Goal: Task Accomplishment & Management: Manage account settings

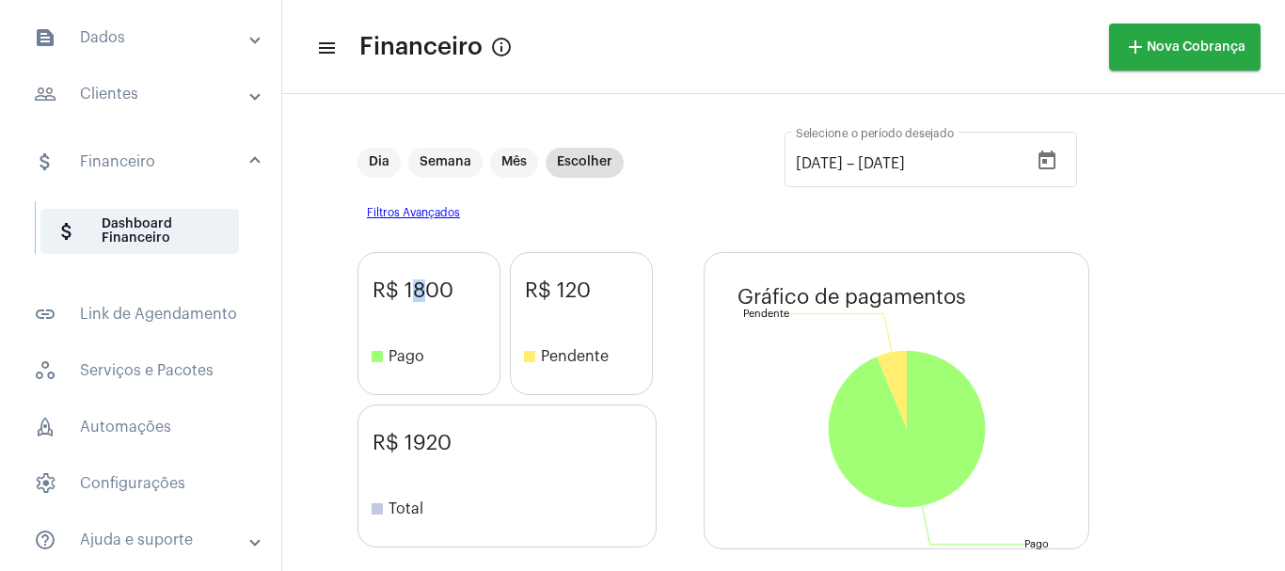
scroll to position [251, 0]
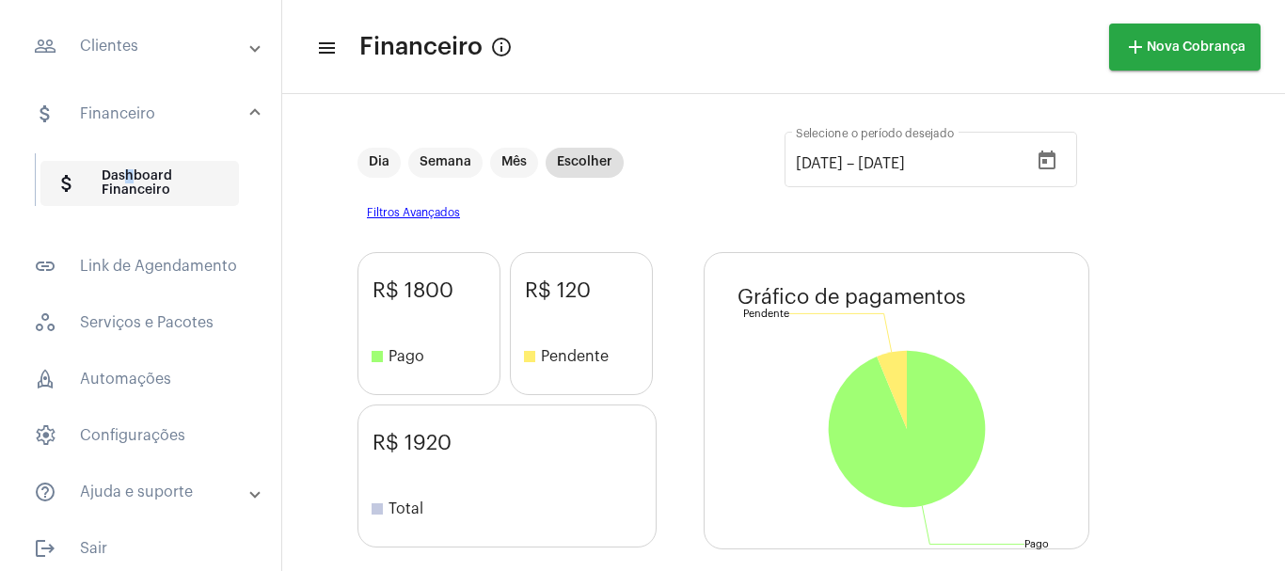
click at [123, 173] on span "attach_money Dashboard Financeiro" at bounding box center [139, 183] width 198 height 45
click at [100, 111] on mat-panel-title "attach_money Financeiro" at bounding box center [142, 114] width 217 height 23
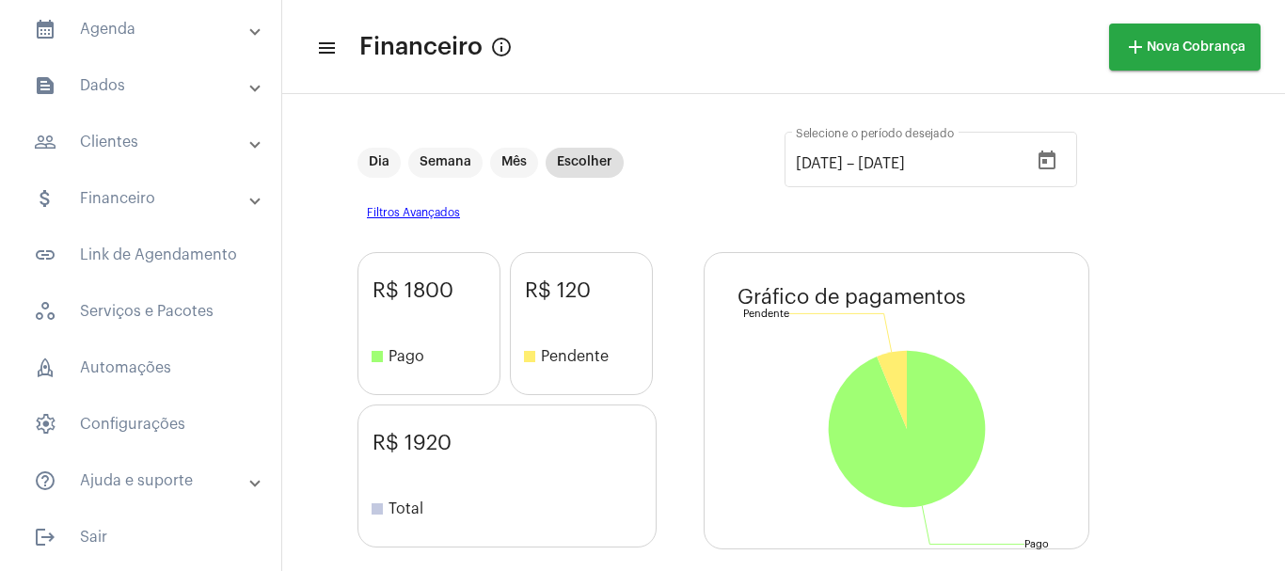
click at [109, 195] on mat-panel-title "attach_money Financeiro" at bounding box center [142, 198] width 217 height 23
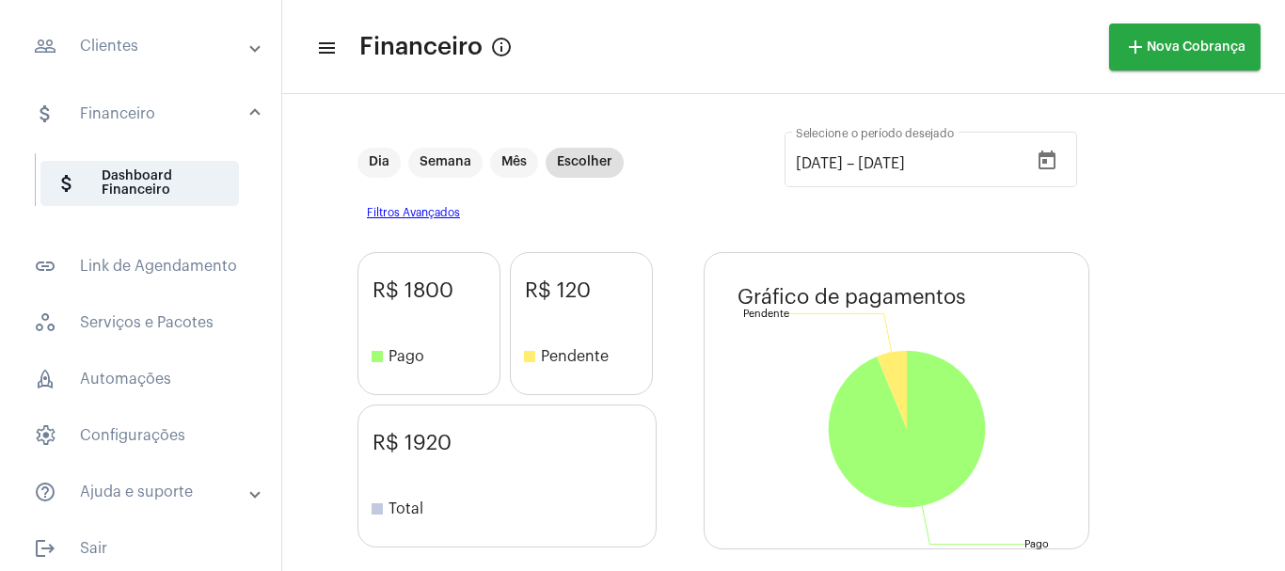
scroll to position [63, 0]
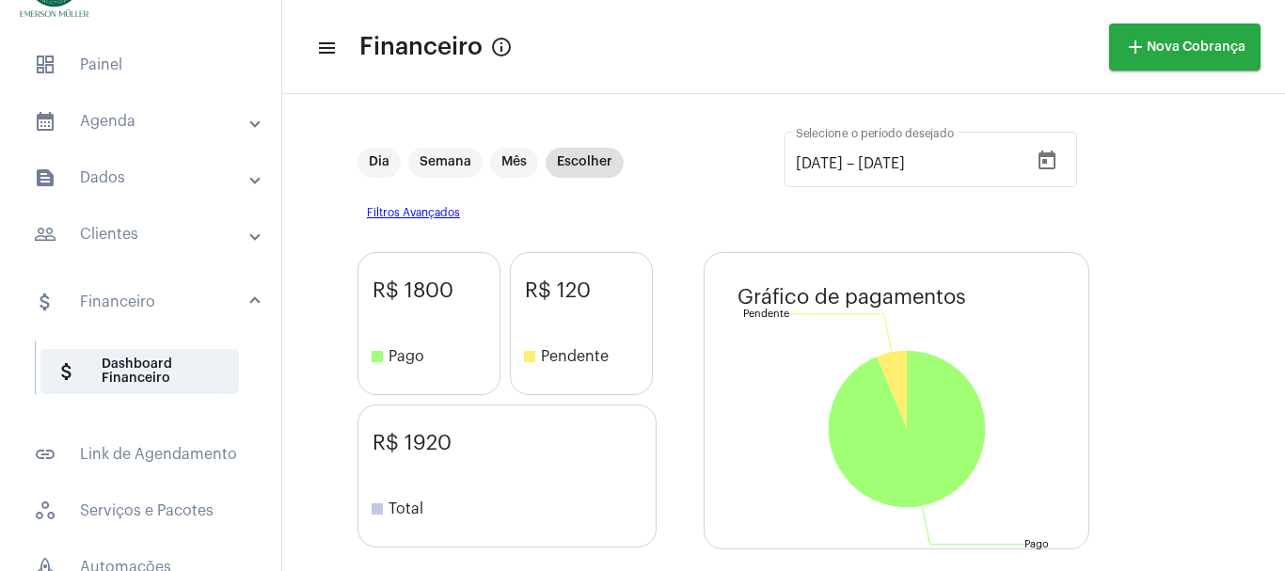
click at [126, 121] on mat-panel-title "calendar_month_outlined Agenda" at bounding box center [142, 121] width 217 height 23
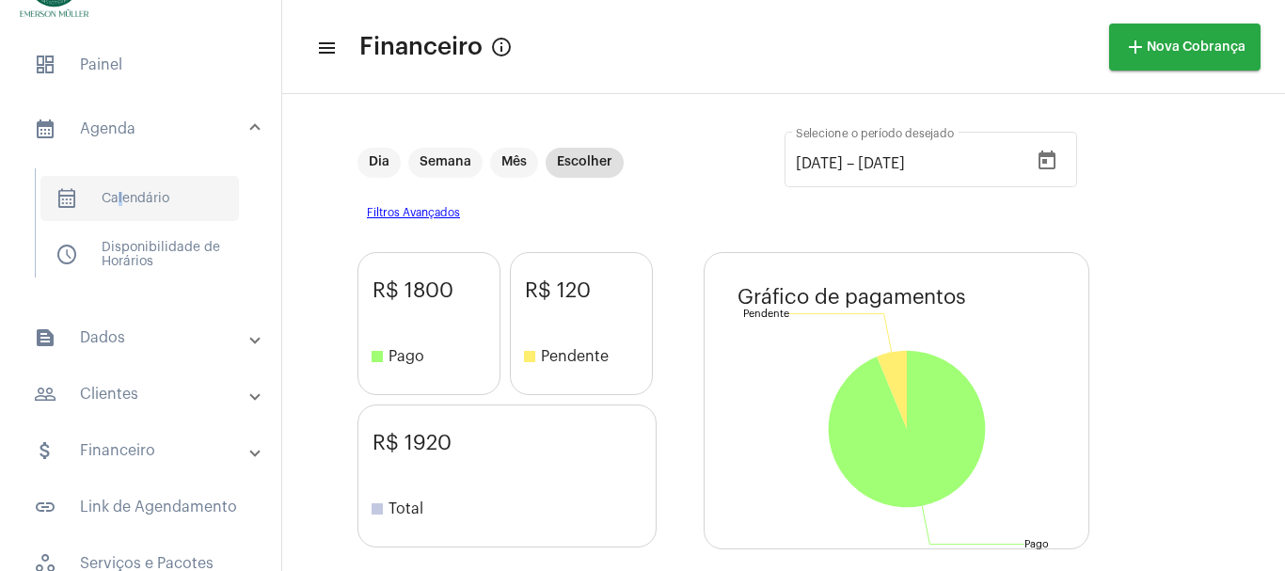
click at [117, 192] on span "calendar_month_outlined Calendário" at bounding box center [139, 198] width 198 height 45
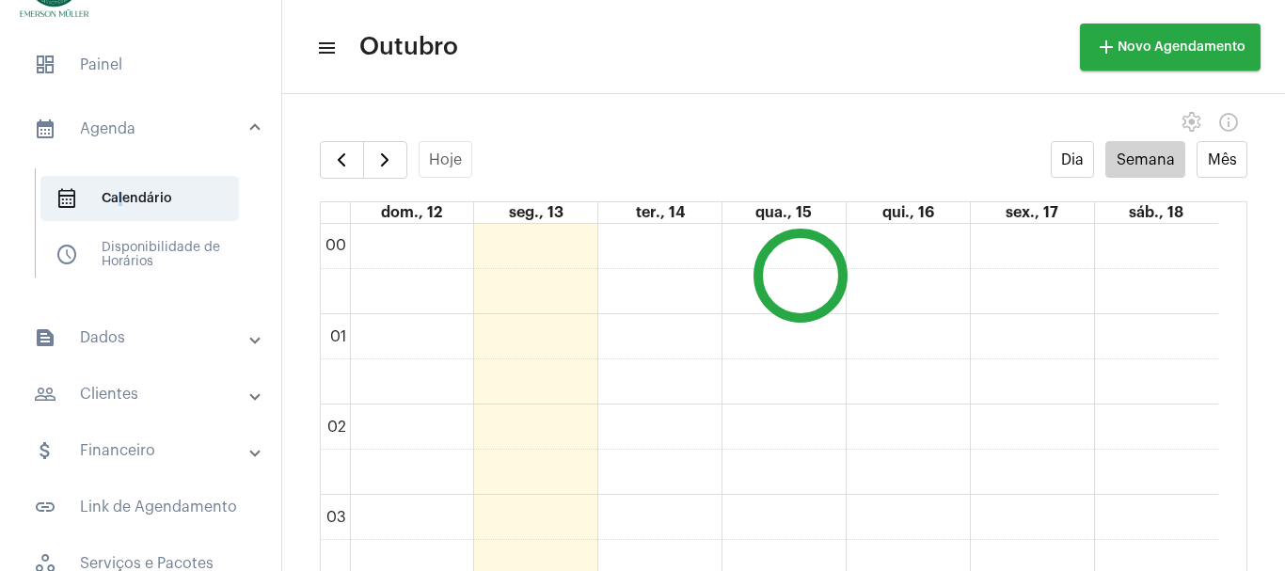
scroll to position [543, 0]
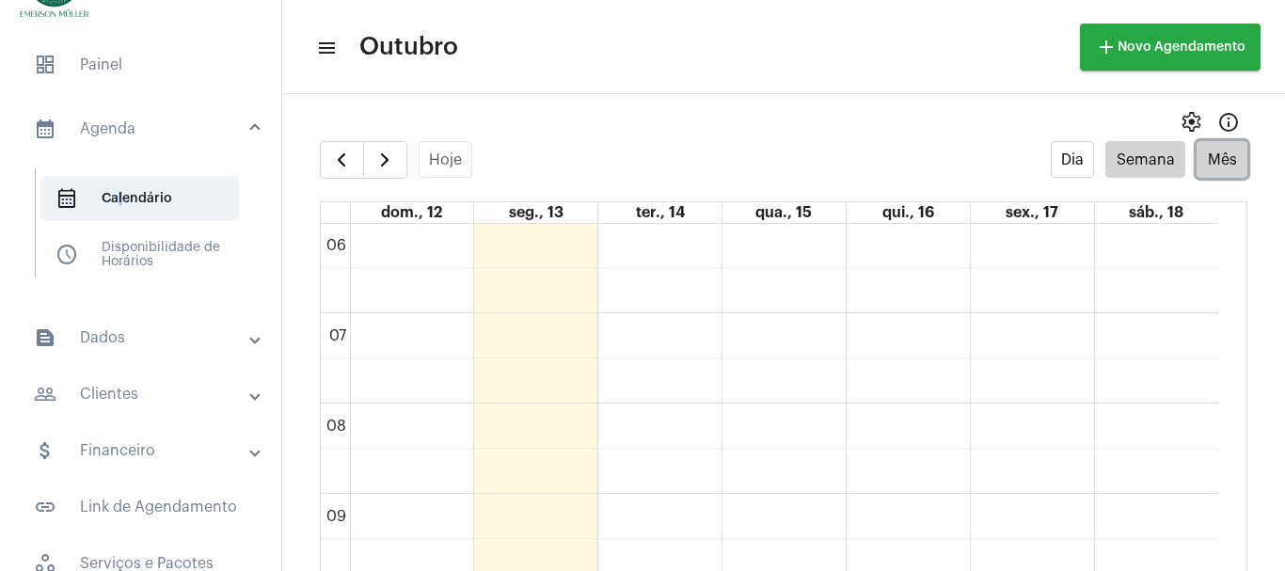
click at [1218, 169] on button "Mês" at bounding box center [1221, 159] width 51 height 37
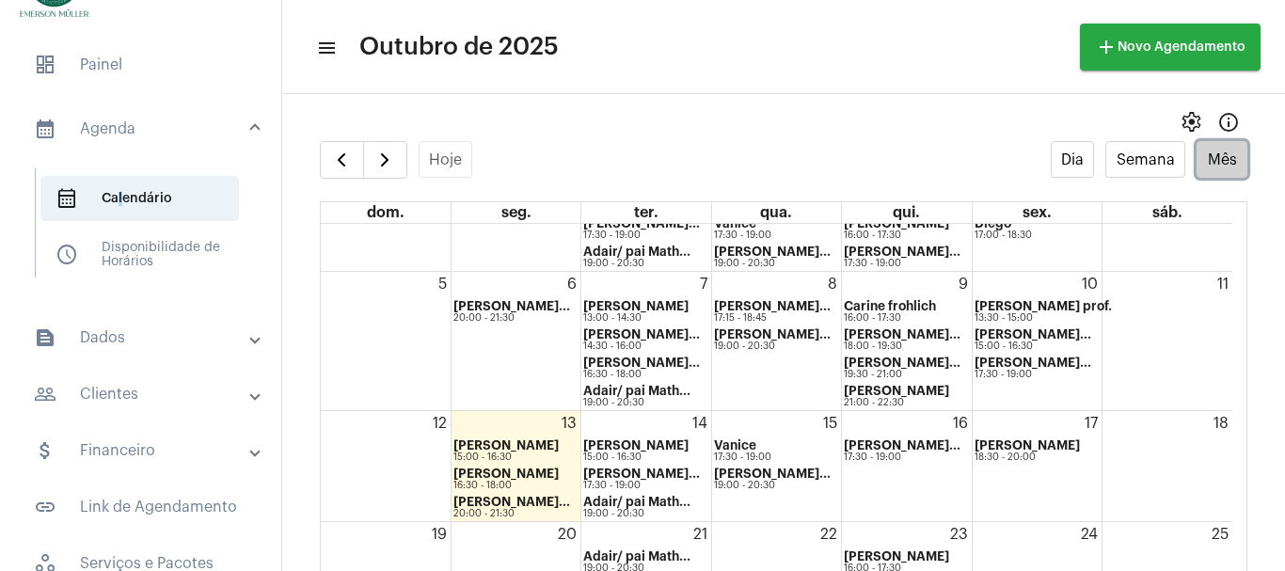
scroll to position [125, 0]
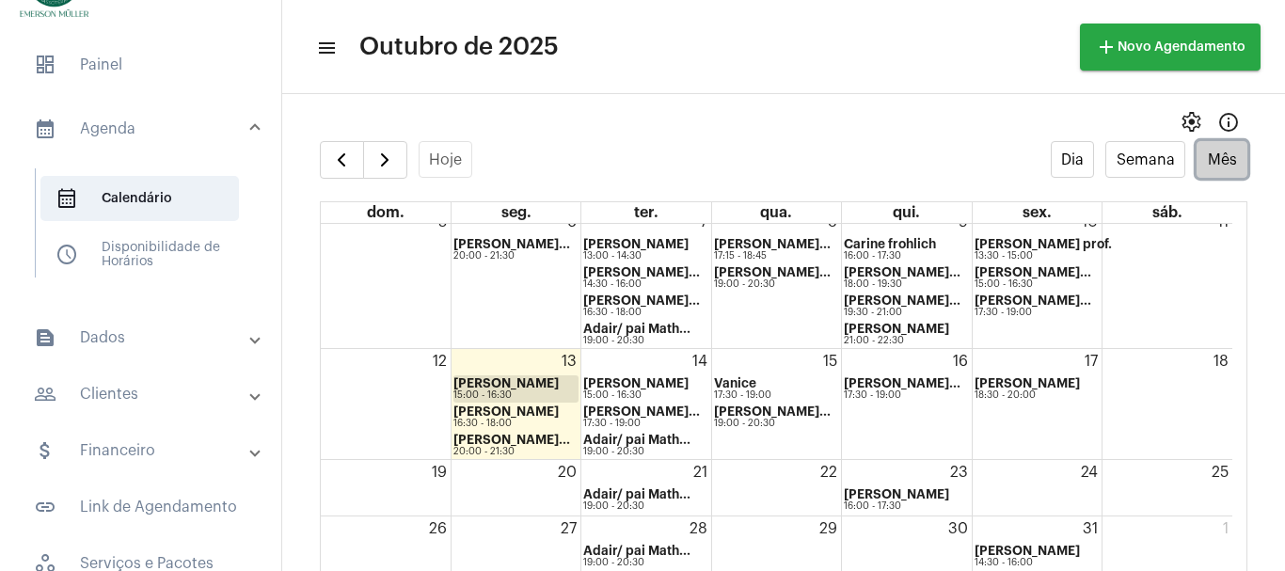
click at [512, 385] on strong "[PERSON_NAME]" at bounding box center [505, 383] width 105 height 12
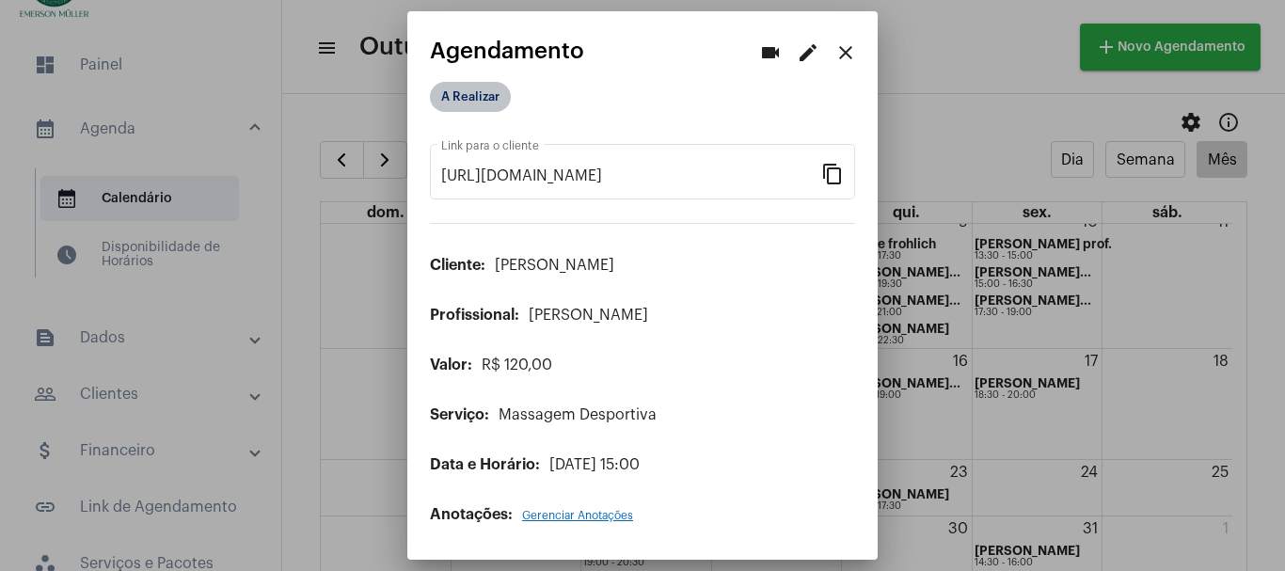
click at [468, 97] on mat-chip "A Realizar" at bounding box center [470, 97] width 81 height 30
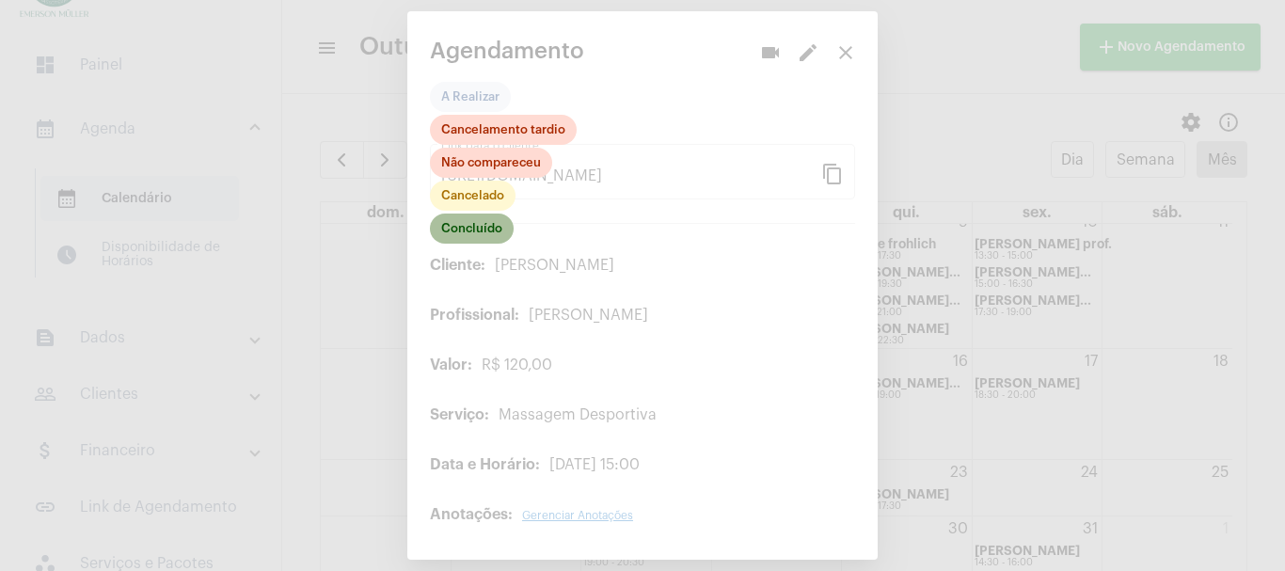
click at [475, 231] on mat-chip "Concluído" at bounding box center [472, 229] width 84 height 30
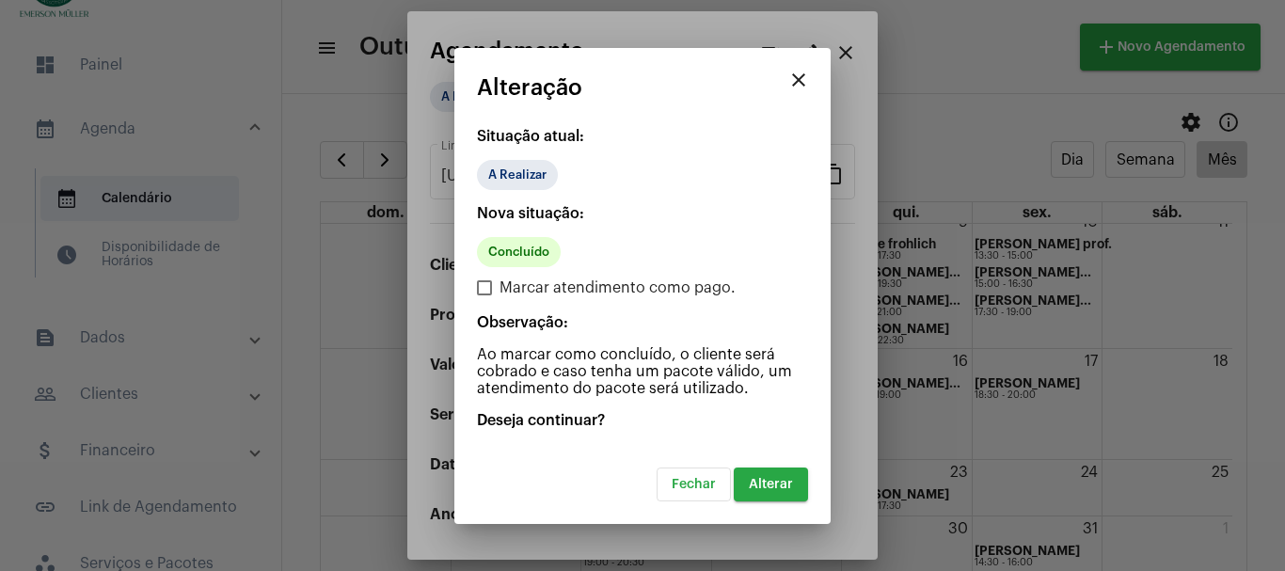
click at [763, 485] on span "Alterar" at bounding box center [771, 484] width 44 height 13
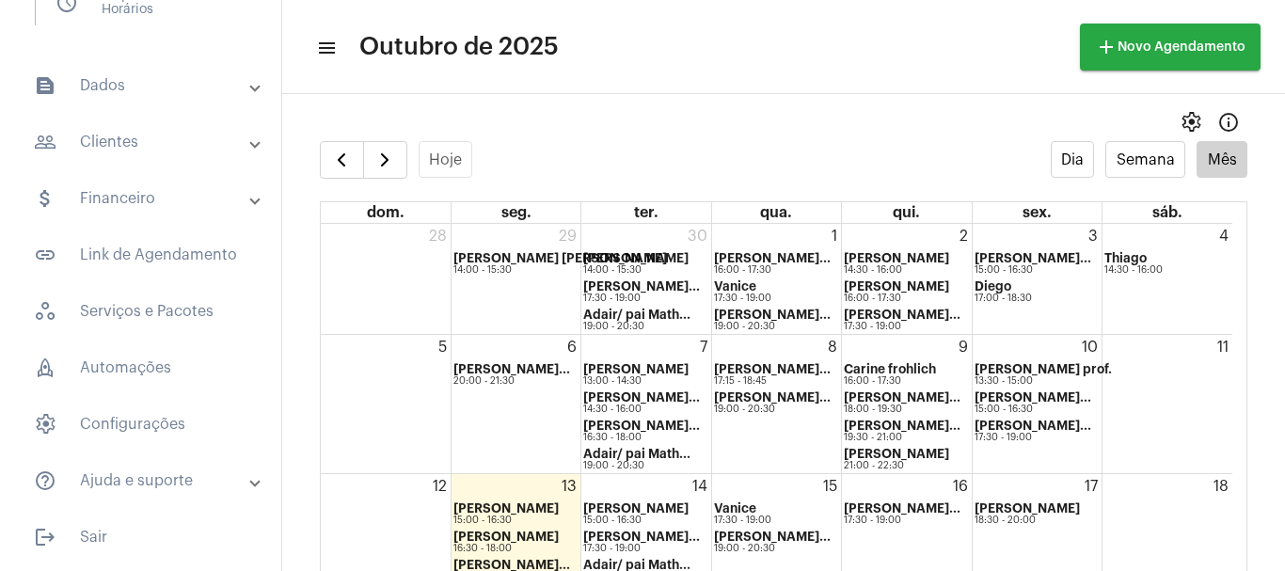
click at [79, 185] on mat-expansion-panel-header "attach_money Financeiro" at bounding box center [146, 198] width 270 height 45
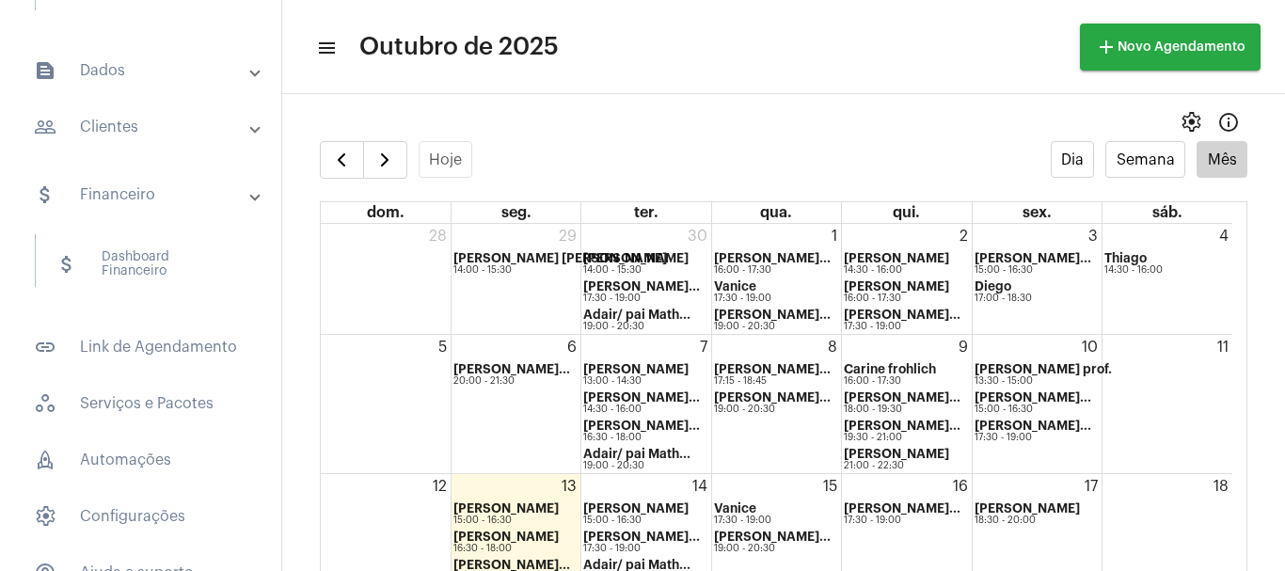
scroll to position [213, 0]
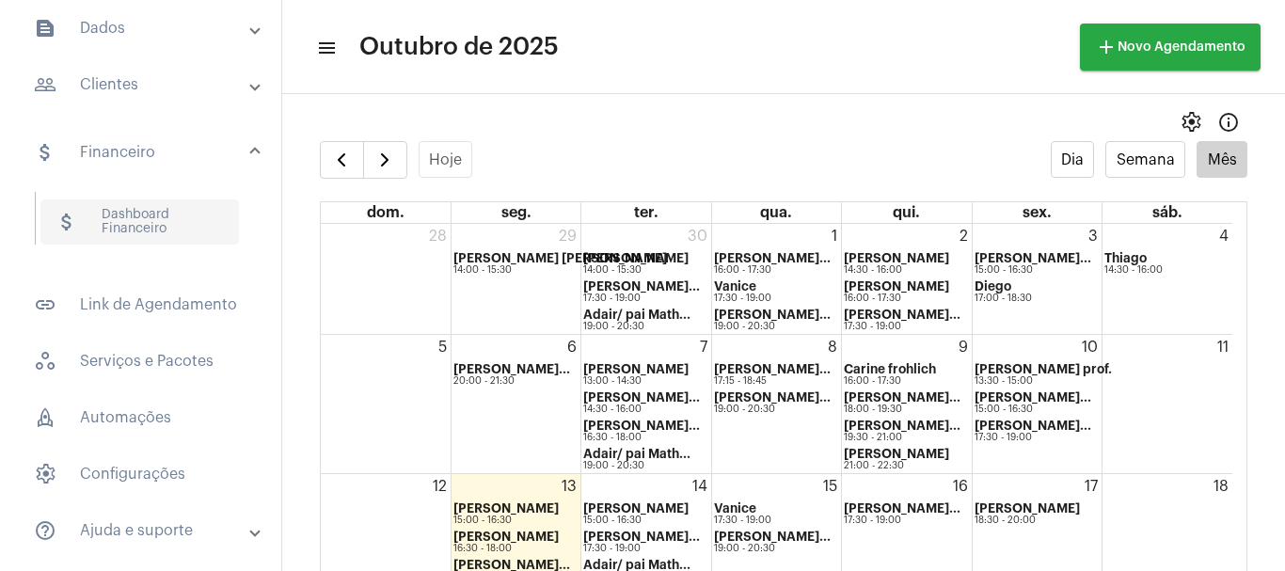
click at [118, 213] on span "attach_money Dashboard Financeiro" at bounding box center [139, 221] width 198 height 45
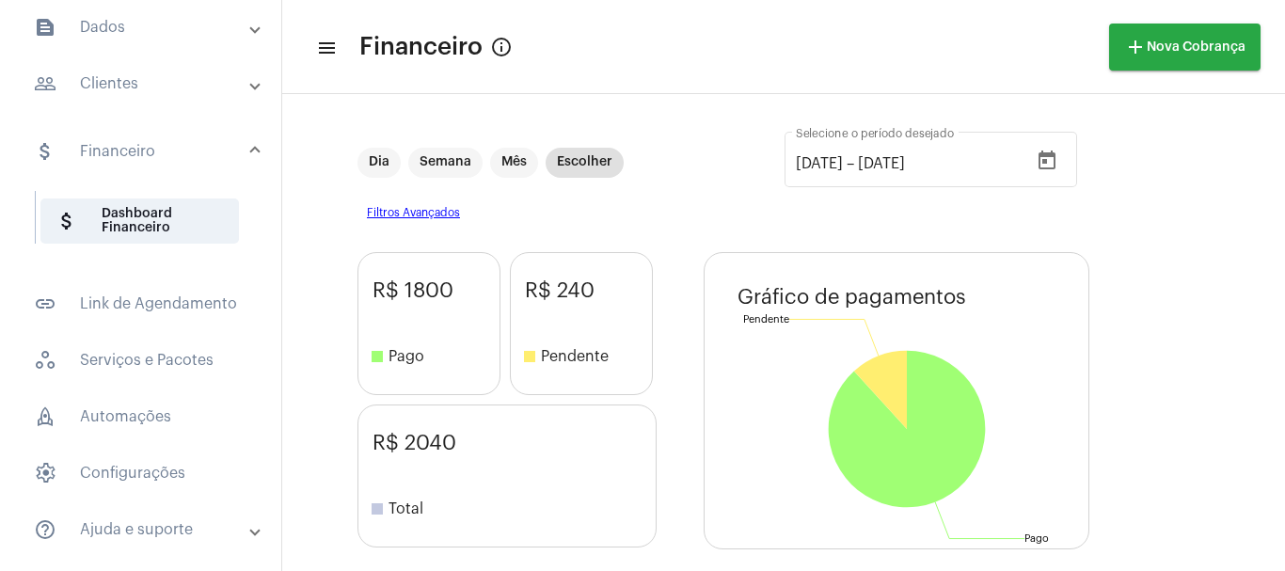
scroll to position [137, 0]
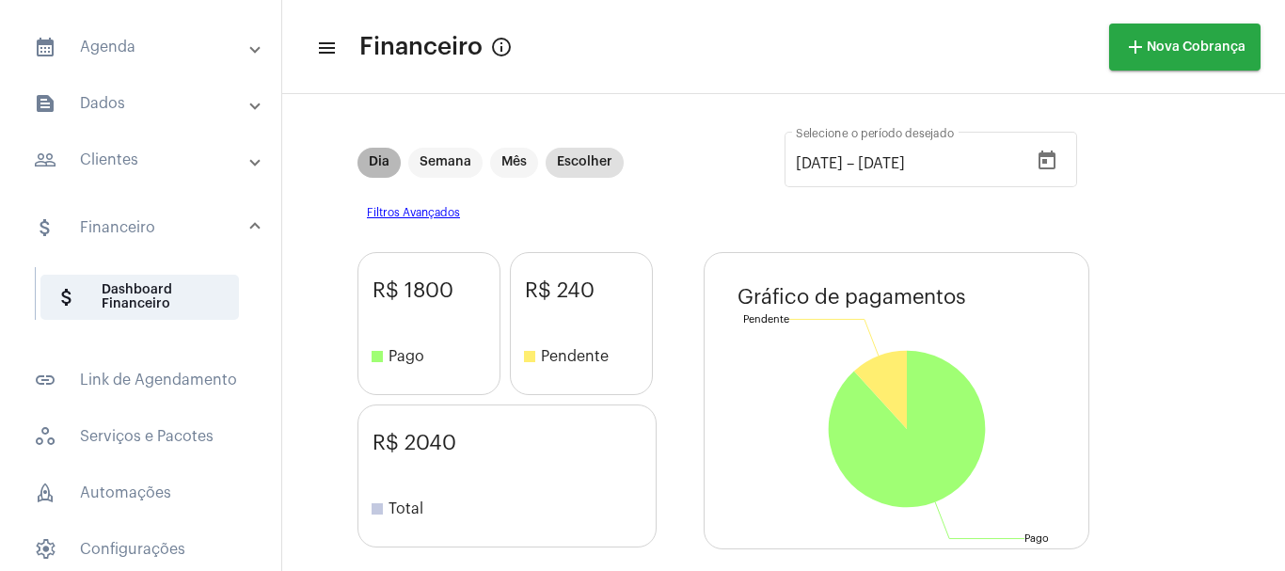
click at [387, 167] on mat-chip "Dia" at bounding box center [378, 163] width 43 height 30
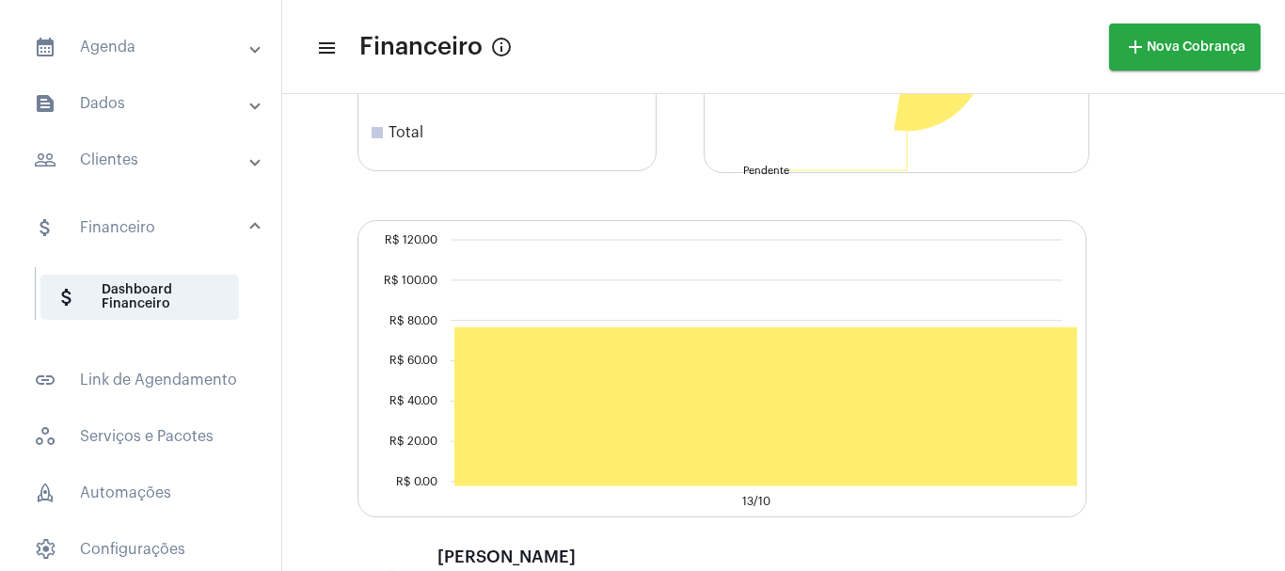
scroll to position [482, 0]
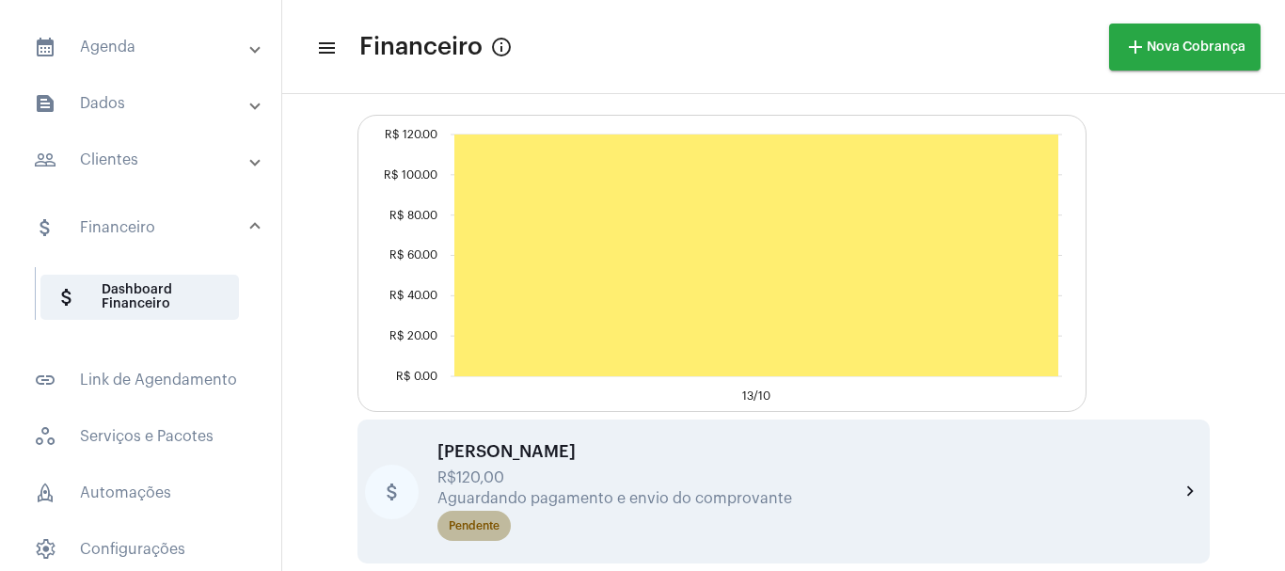
click at [474, 526] on div "Pendente" at bounding box center [474, 526] width 51 height 12
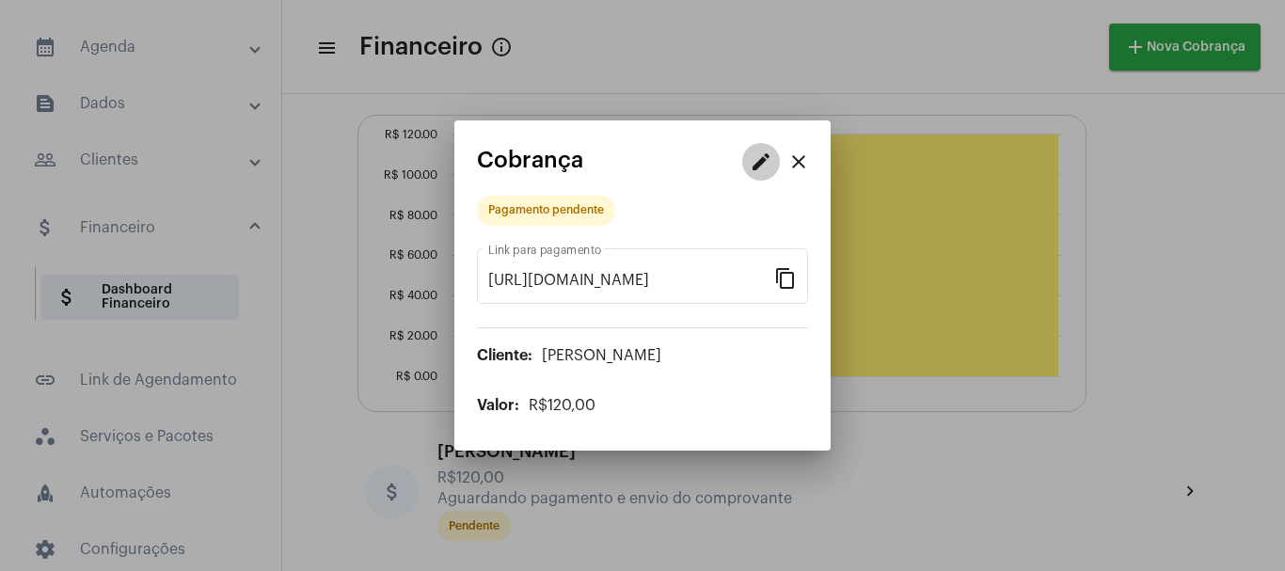
click at [758, 163] on mat-icon "edit" at bounding box center [761, 161] width 23 height 23
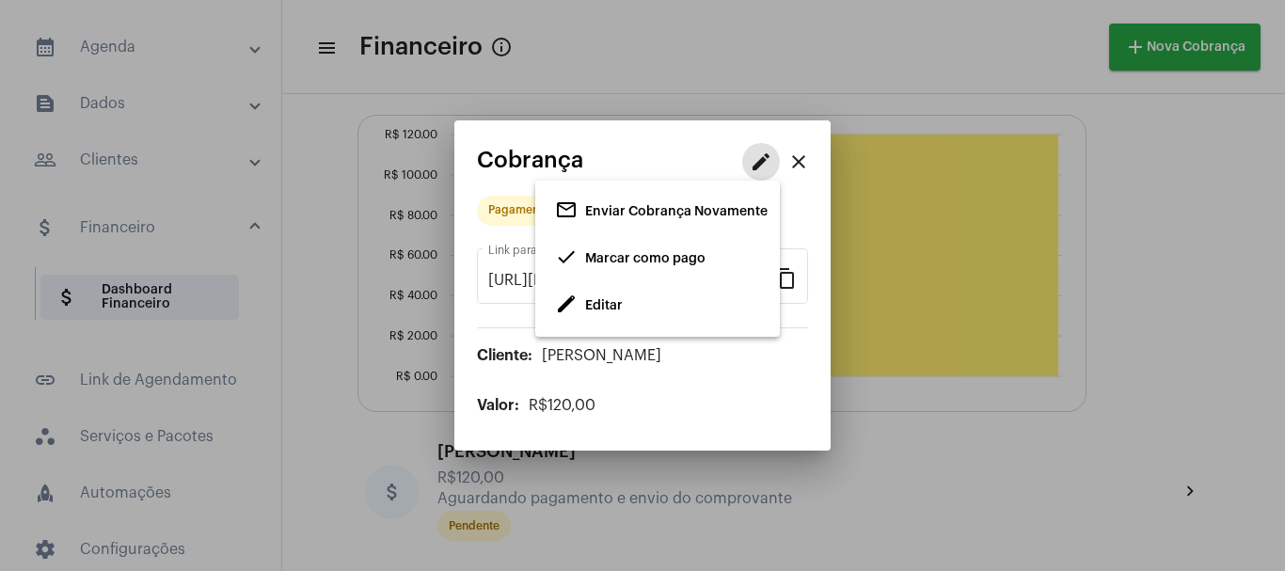
click at [597, 299] on span "Editar" at bounding box center [604, 305] width 38 height 13
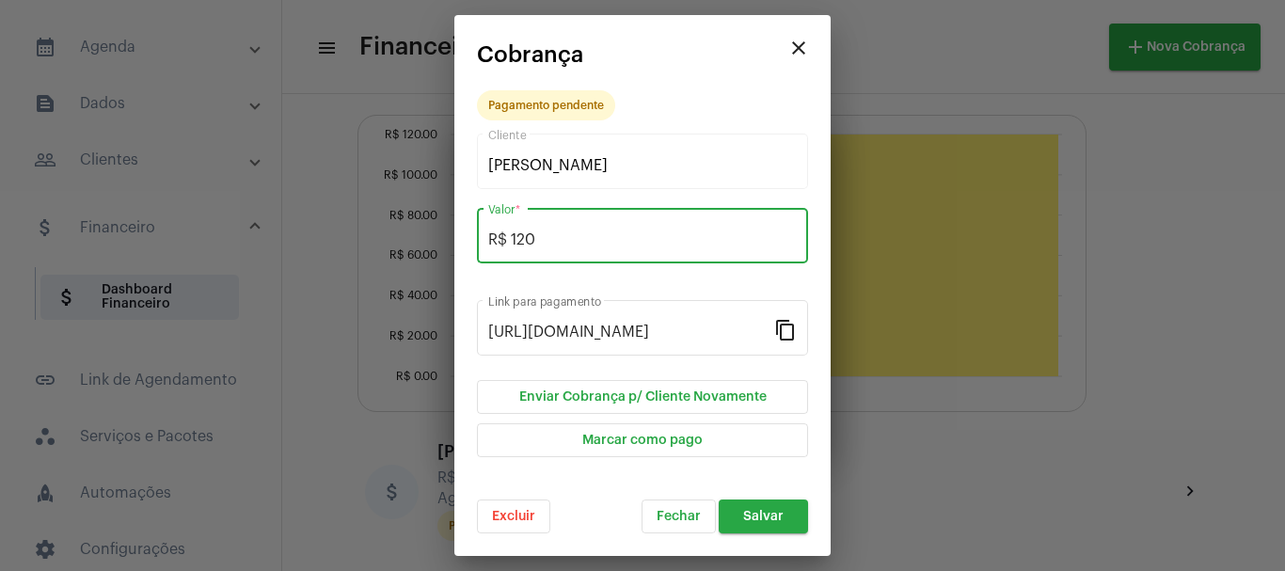
click at [557, 240] on input "R$ 120" at bounding box center [642, 239] width 308 height 17
type input "R$ 110"
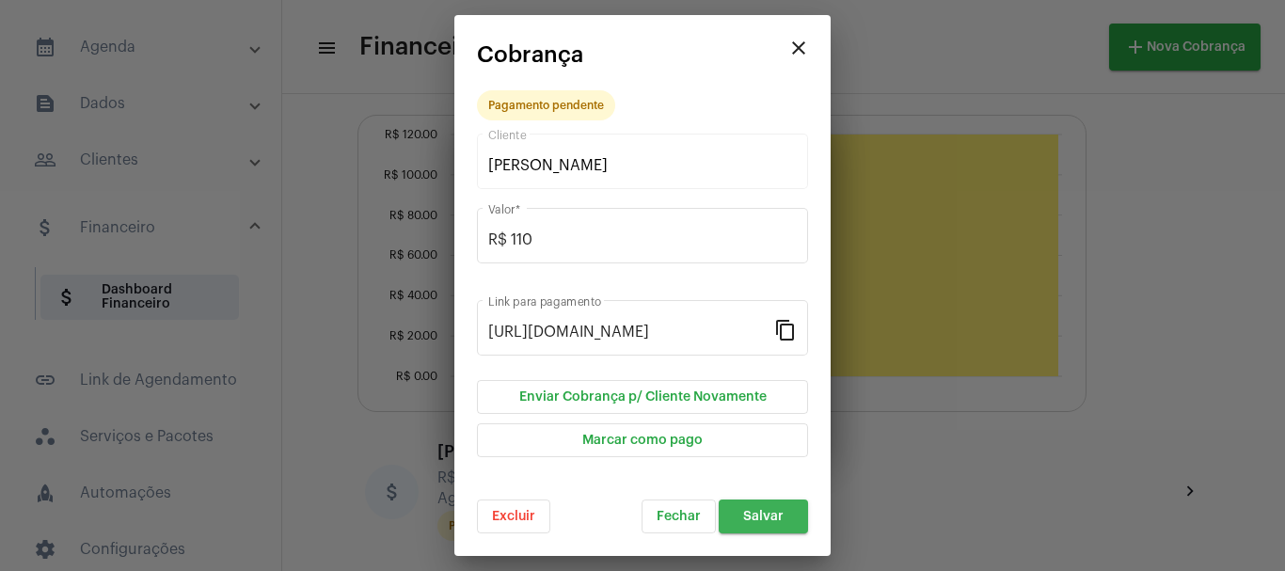
click at [788, 521] on button "Salvar" at bounding box center [763, 516] width 89 height 34
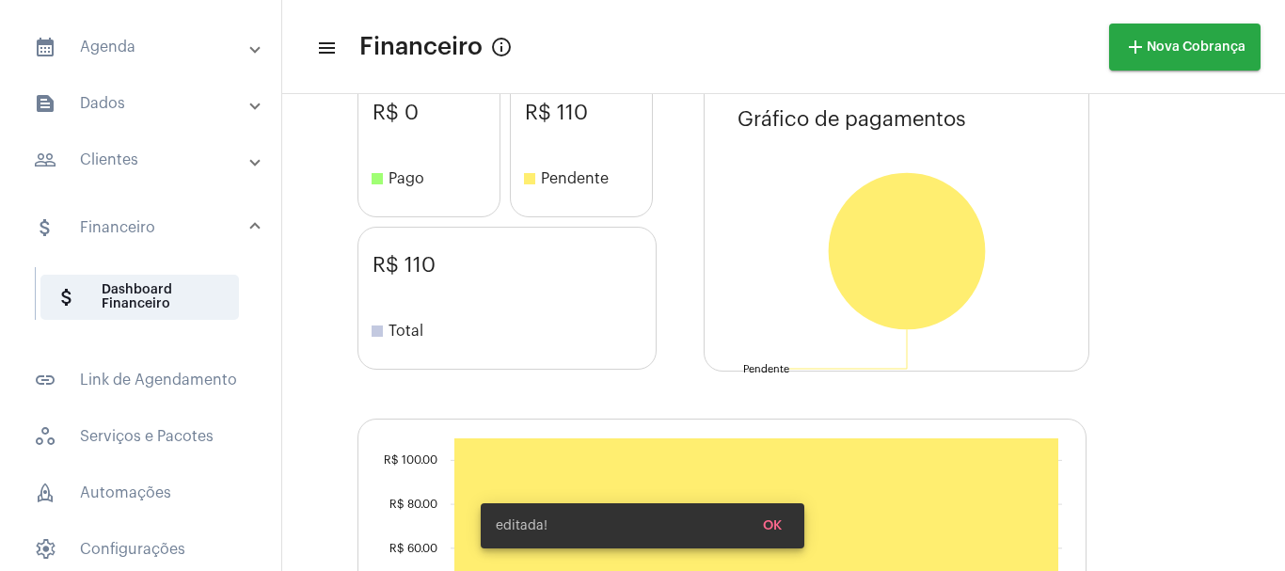
scroll to position [482, 0]
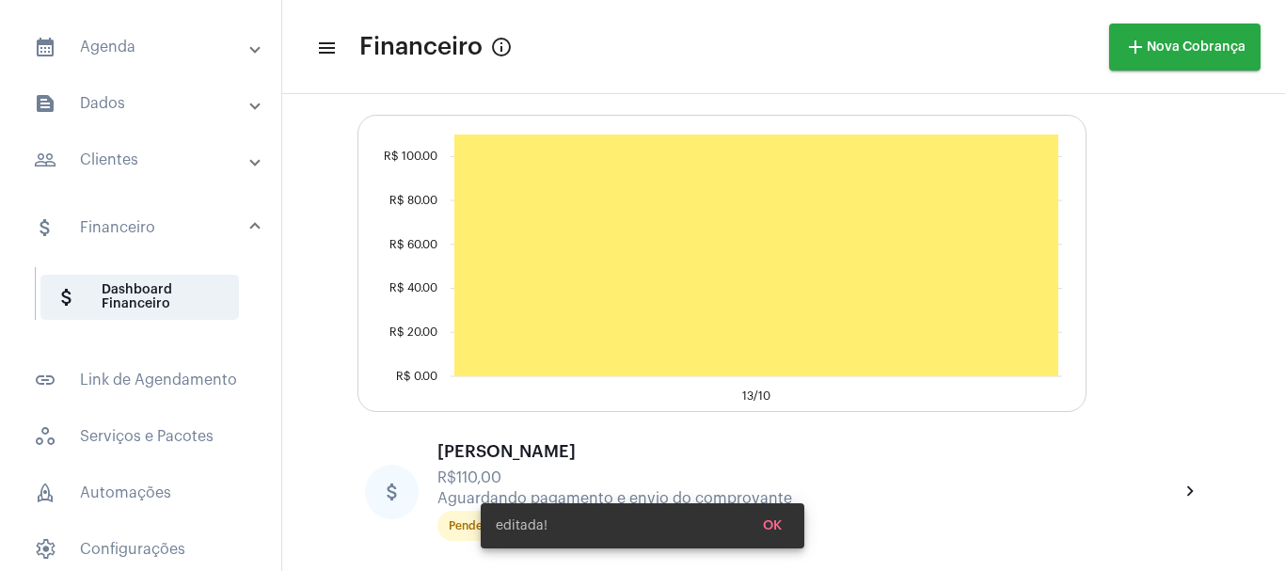
click at [473, 522] on div "editada! OK" at bounding box center [642, 526] width 369 height 90
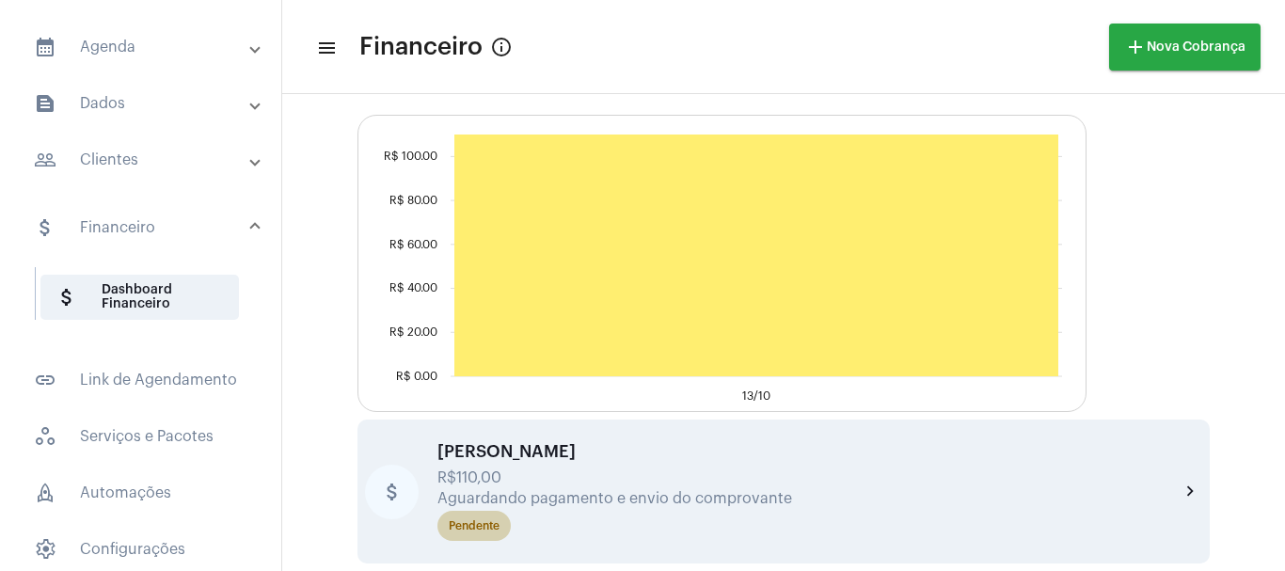
click at [461, 524] on div "Pendente" at bounding box center [474, 526] width 51 height 12
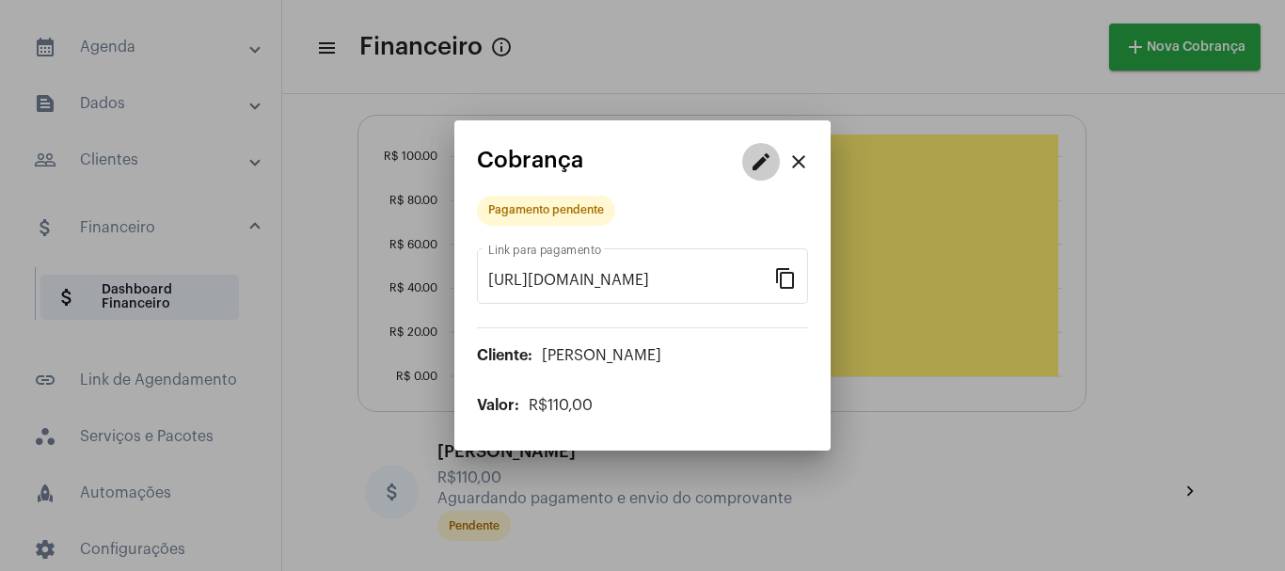
click at [762, 171] on mat-icon "edit" at bounding box center [761, 161] width 23 height 23
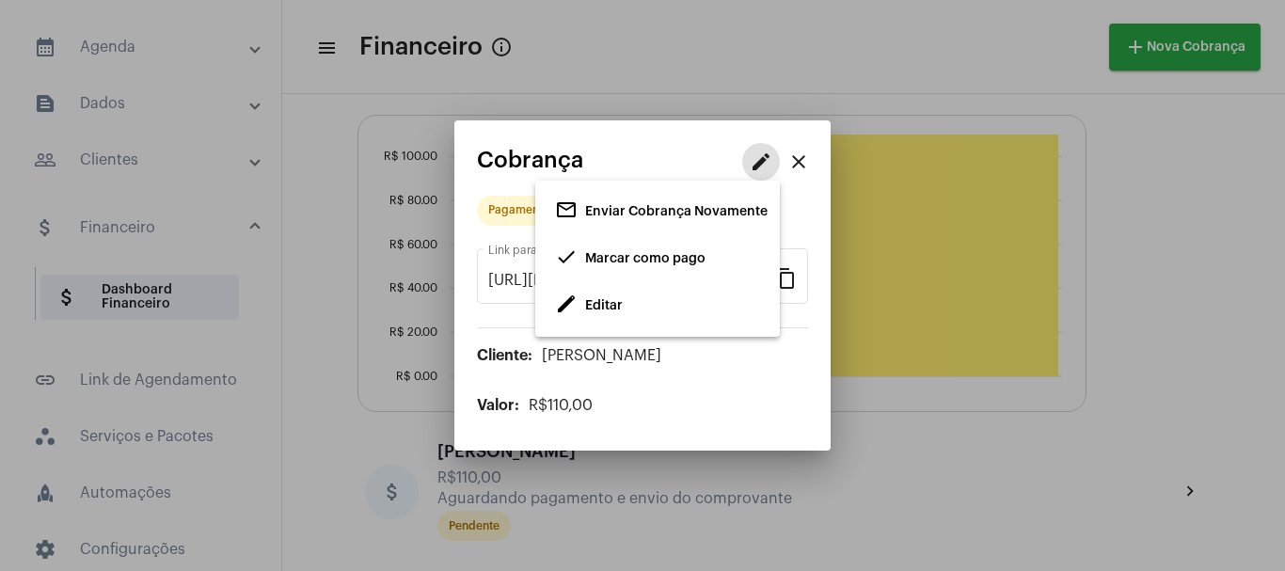
click at [632, 258] on span "Marcar como pago" at bounding box center [645, 258] width 120 height 13
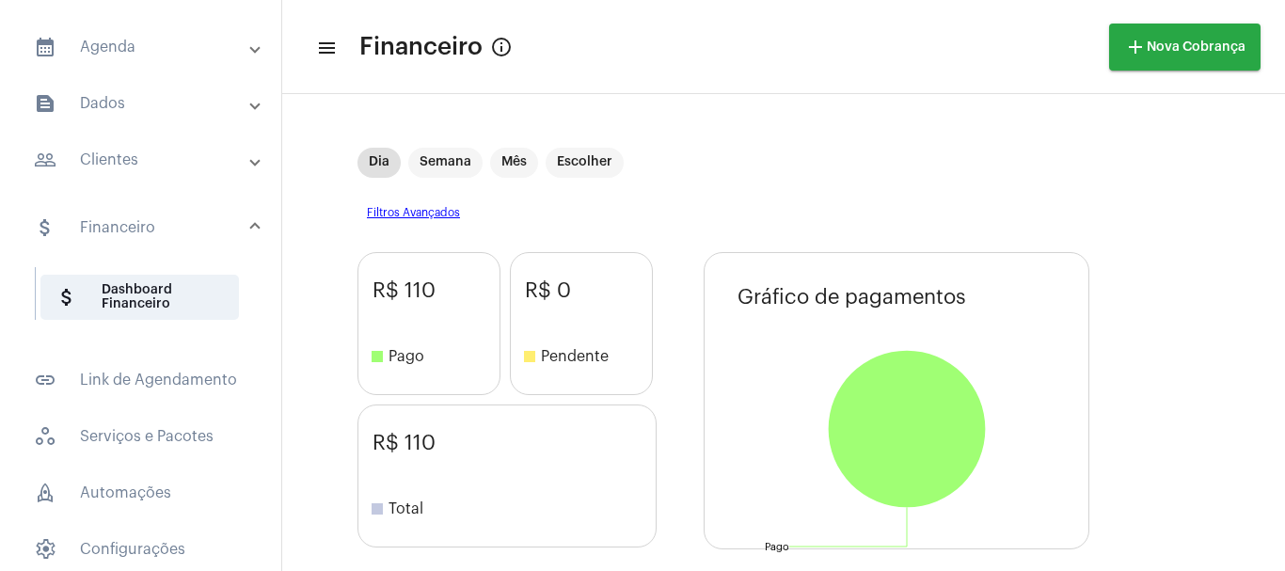
click at [605, 363] on div "R$ 0 stop Pendente" at bounding box center [581, 323] width 143 height 143
click at [106, 40] on mat-panel-title "calendar_month_outlined Agenda" at bounding box center [142, 47] width 217 height 23
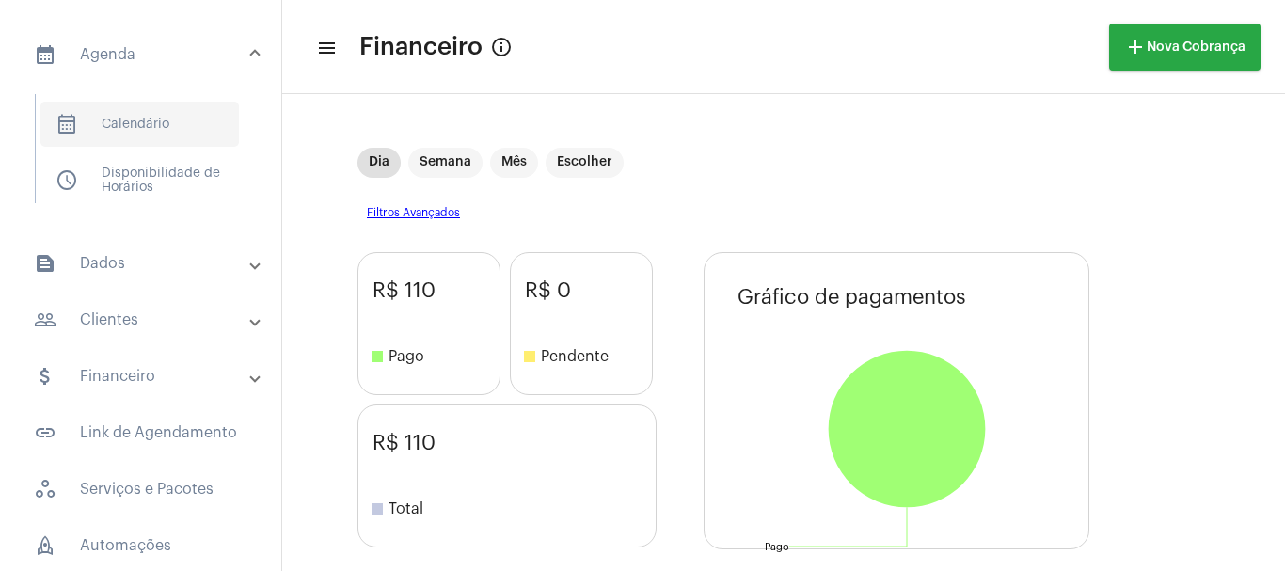
click at [135, 121] on span "calendar_month_outlined Calendário" at bounding box center [139, 124] width 198 height 45
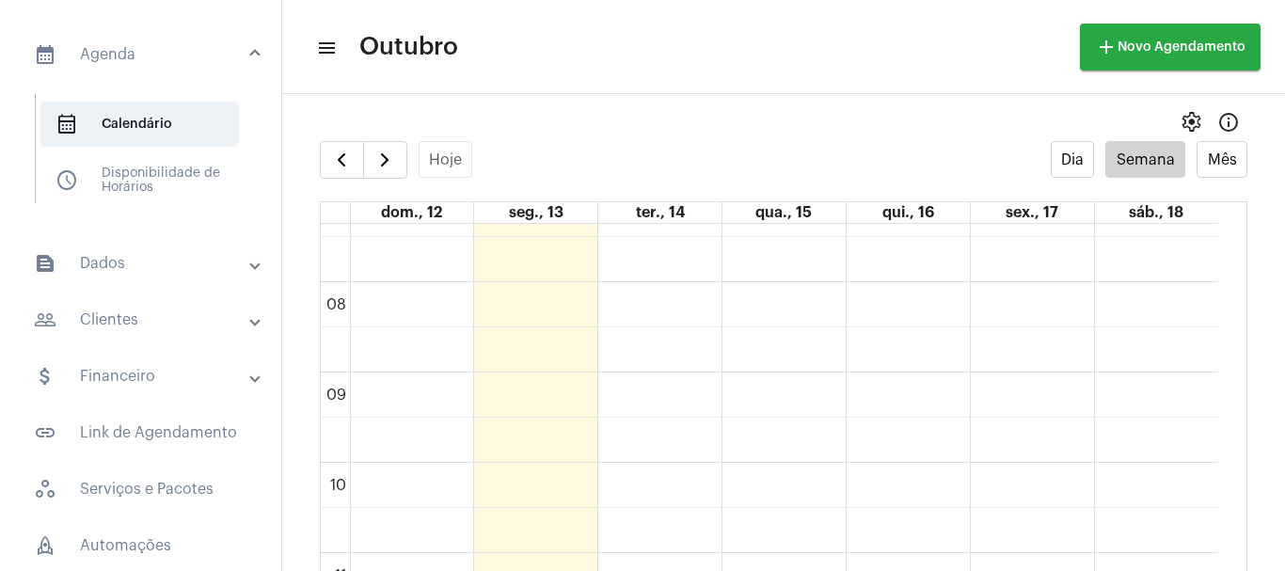
scroll to position [668, 0]
click at [1066, 159] on button "Dia" at bounding box center [1073, 159] width 44 height 37
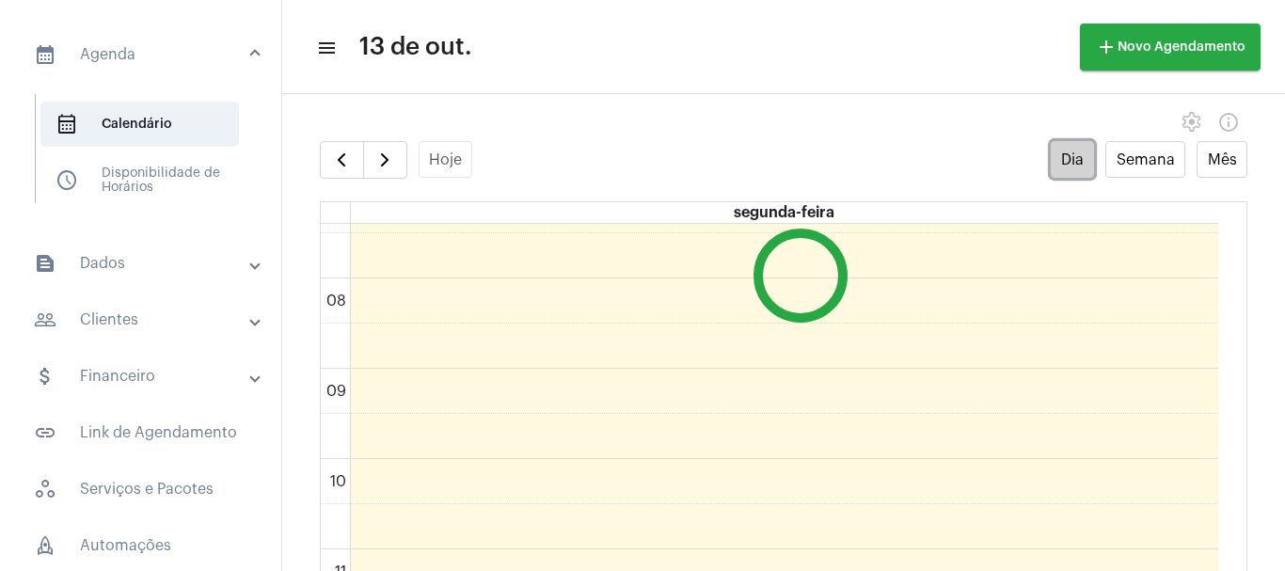
scroll to position [543, 0]
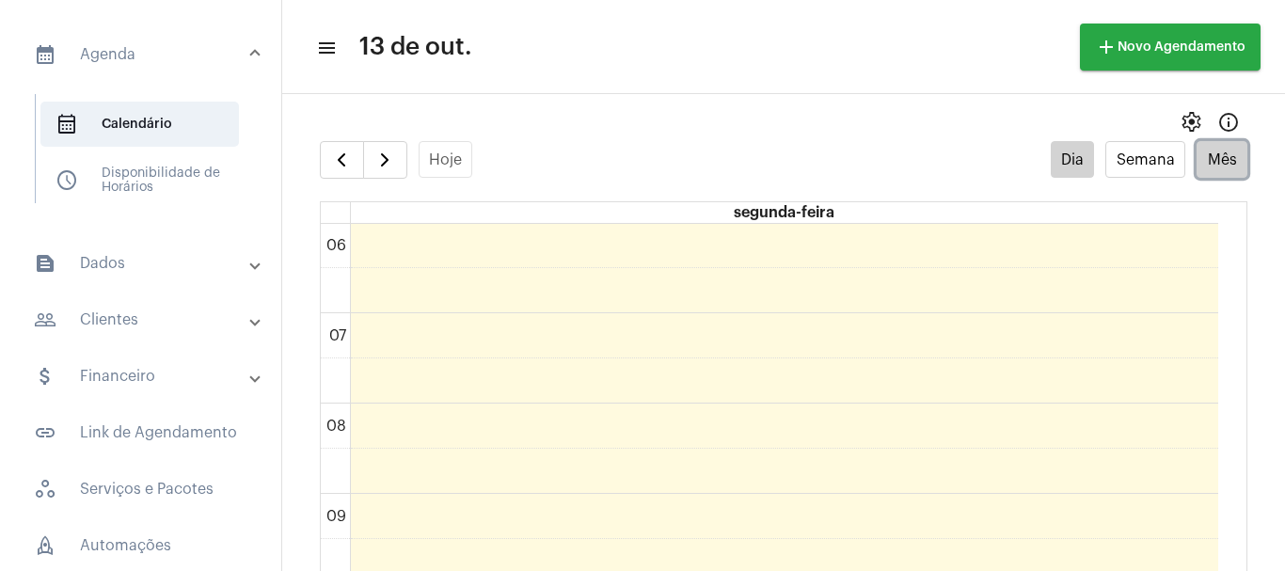
drag, startPoint x: 1210, startPoint y: 169, endPoint x: 1185, endPoint y: 176, distance: 25.3
click at [1208, 172] on button "Mês" at bounding box center [1221, 159] width 51 height 37
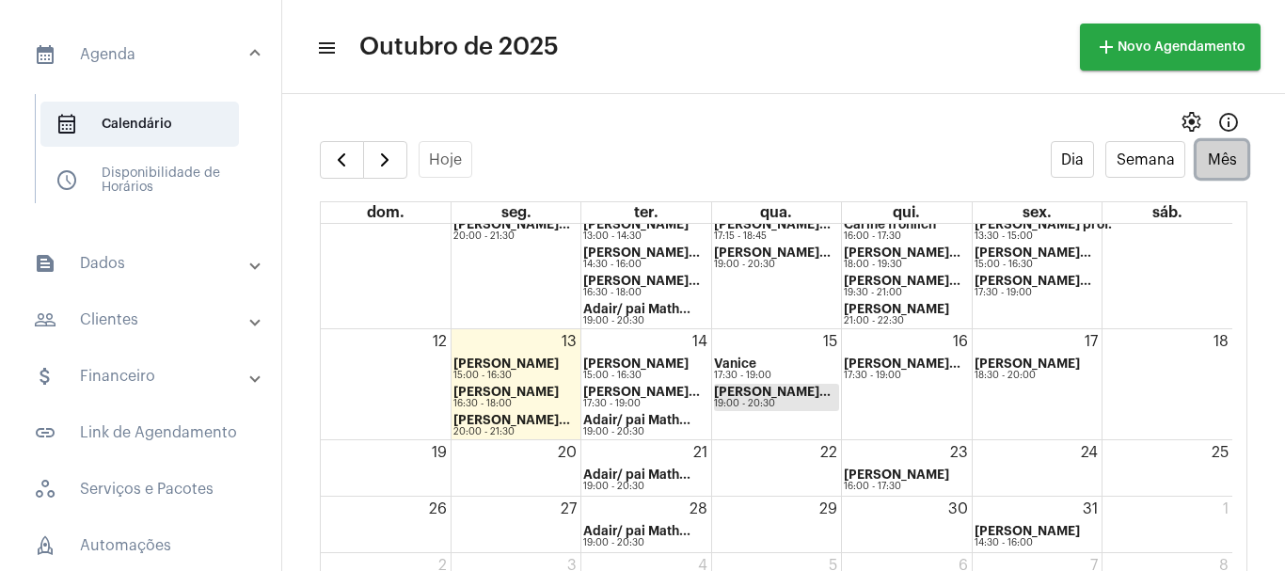
scroll to position [146, 0]
